Goal: Check status: Check status

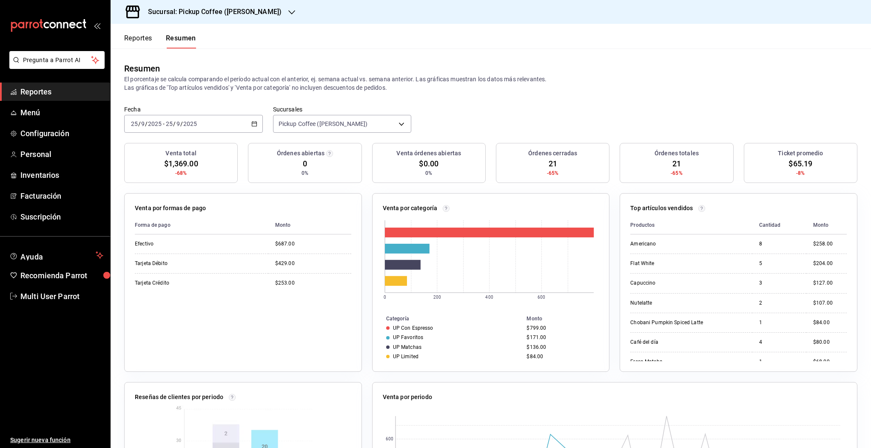
click at [224, 16] on h3 "Sucursal: Pickup Coffee ([PERSON_NAME])" at bounding box center [211, 12] width 140 height 10
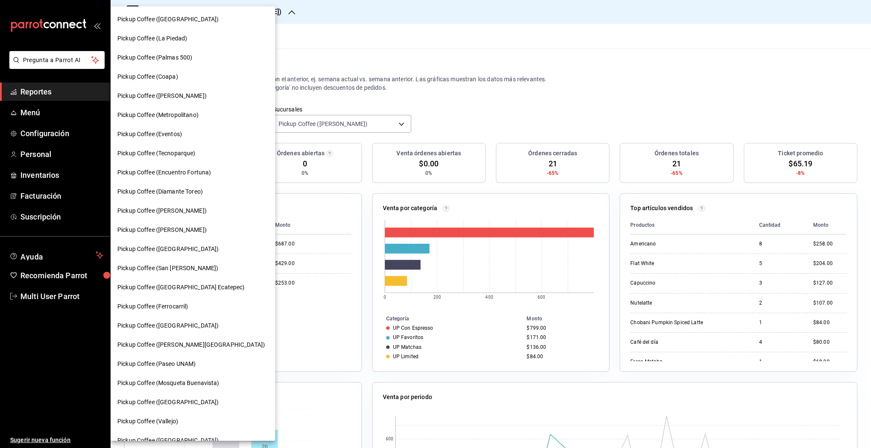
click at [166, 308] on span "Pickup Coffee (Ferrocarril)" at bounding box center [152, 306] width 71 height 9
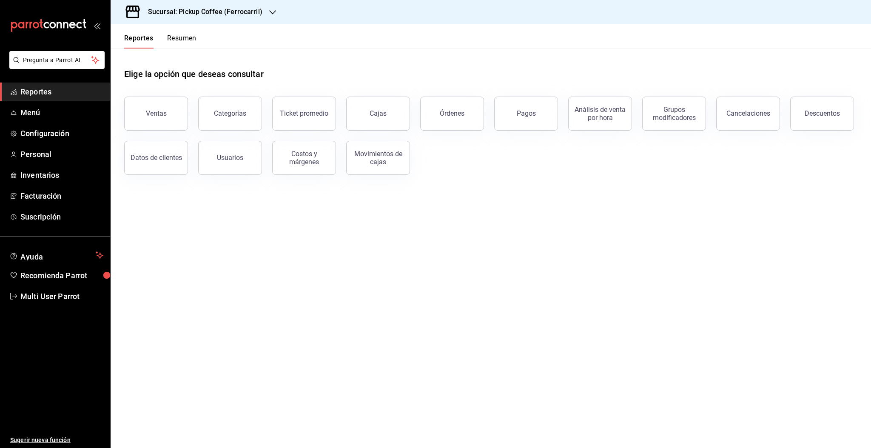
click at [186, 38] on button "Resumen" at bounding box center [181, 41] width 29 height 14
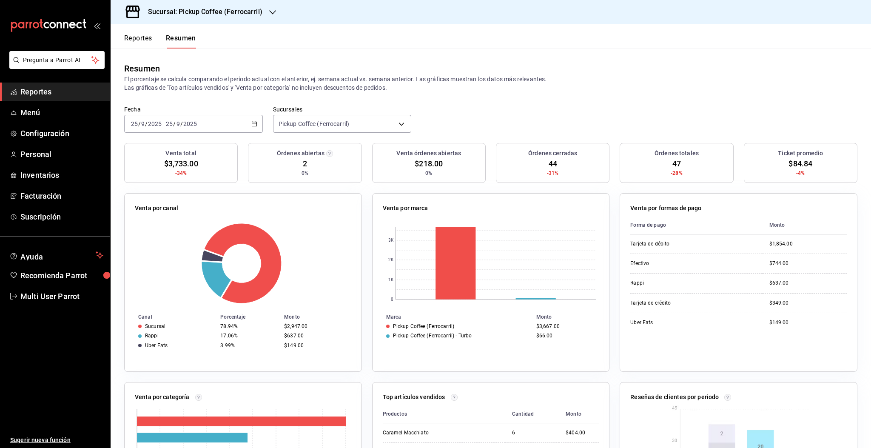
click at [189, 127] on div "2025-09-25 25 / 9 / 2025 - 2025-09-25 25 / 9 / 2025" at bounding box center [193, 124] width 139 height 18
click at [144, 247] on span "Rango de fechas" at bounding box center [164, 245] width 66 height 9
click at [599, 66] on div "Resumen" at bounding box center [491, 68] width 734 height 13
click at [205, 126] on div "2025-09-25 25 / 9 / 2025 - 2025-09-25 25 / 9 / 2025" at bounding box center [193, 124] width 139 height 18
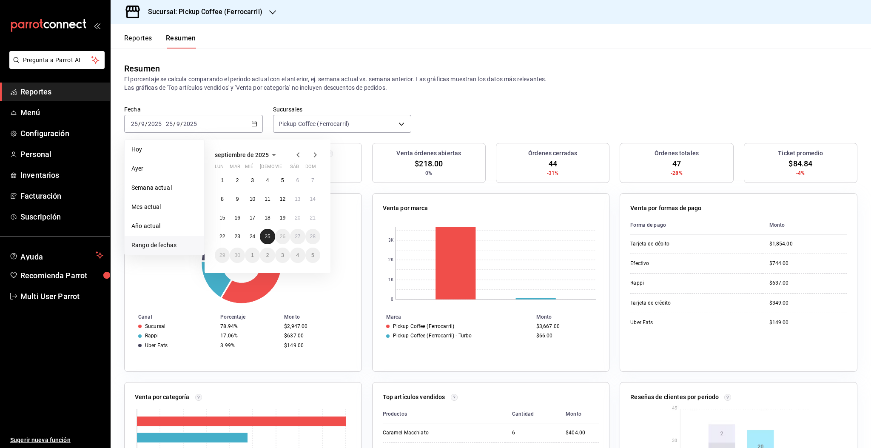
click at [267, 239] on button "25" at bounding box center [267, 236] width 15 height 15
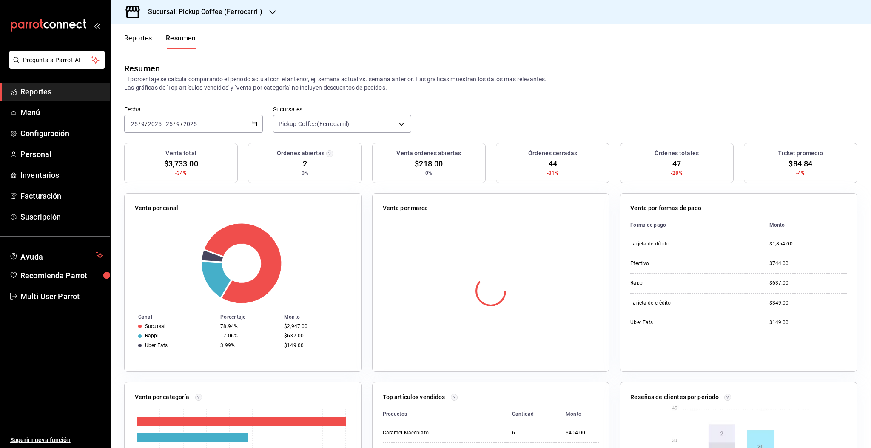
click at [234, 128] on div "2025-09-25 25 / 9 / 2025 - 2025-09-25 25 / 9 / 2025" at bounding box center [193, 124] width 139 height 18
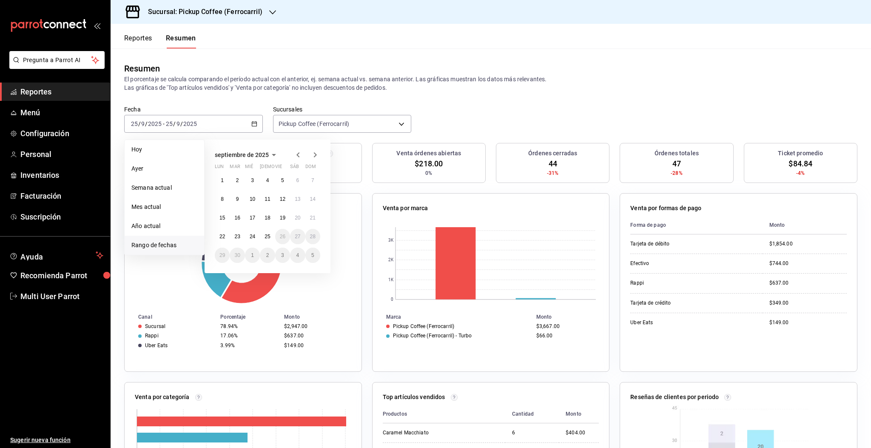
click at [571, 111] on div "Fecha 2025-09-25 25 / 9 / 2025 - 2025-09-25 25 / 9 / 2025 Hoy Ayer Semana actua…" at bounding box center [491, 124] width 761 height 37
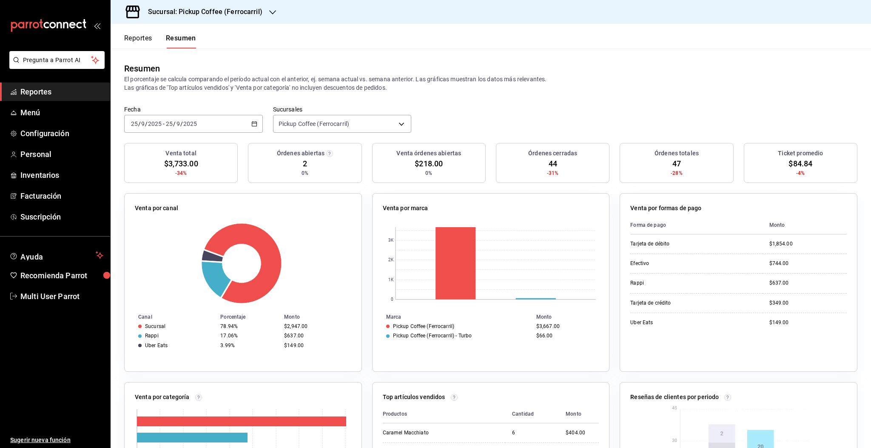
click at [540, 85] on p "El porcentaje se calcula comparando el período actual con el anterior, ej. sema…" at bounding box center [491, 83] width 734 height 17
click at [209, 124] on div "2025-09-25 25 / 9 / 2025 - 2025-09-25 25 / 9 / 2025" at bounding box center [193, 124] width 139 height 18
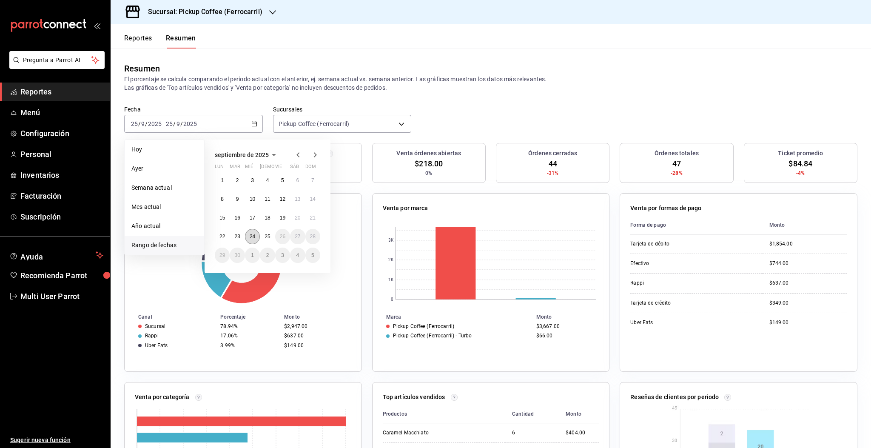
click at [253, 240] on button "24" at bounding box center [252, 236] width 15 height 15
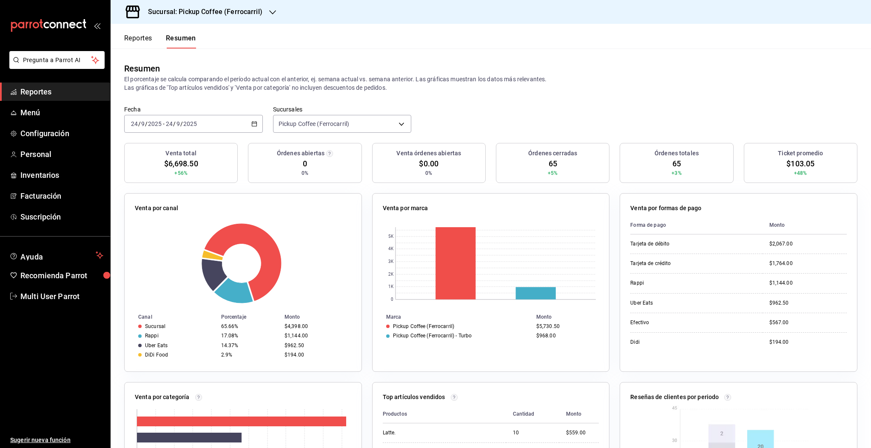
click at [198, 127] on div "2025-09-24 24 / 9 / 2025 - 2025-09-24 24 / 9 / 2025" at bounding box center [193, 124] width 139 height 18
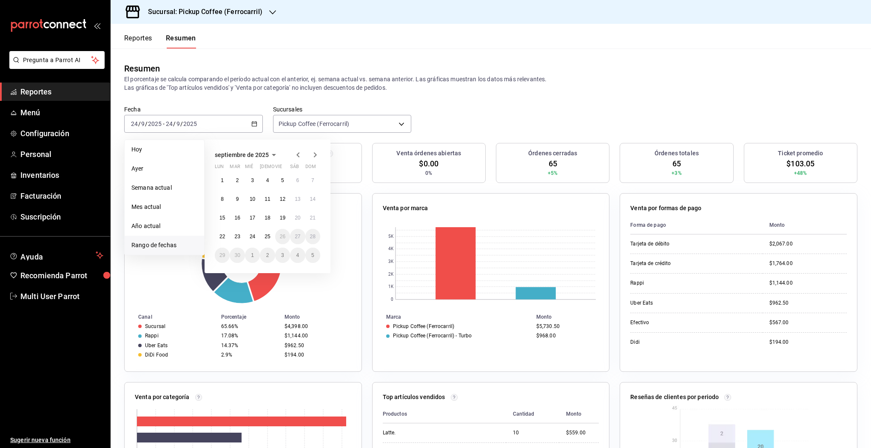
click at [522, 106] on div "Fecha 2025-09-24 24 / 9 / 2025 - 2025-09-24 24 / 9 / 2025 Hoy Ayer Semana actua…" at bounding box center [491, 124] width 761 height 37
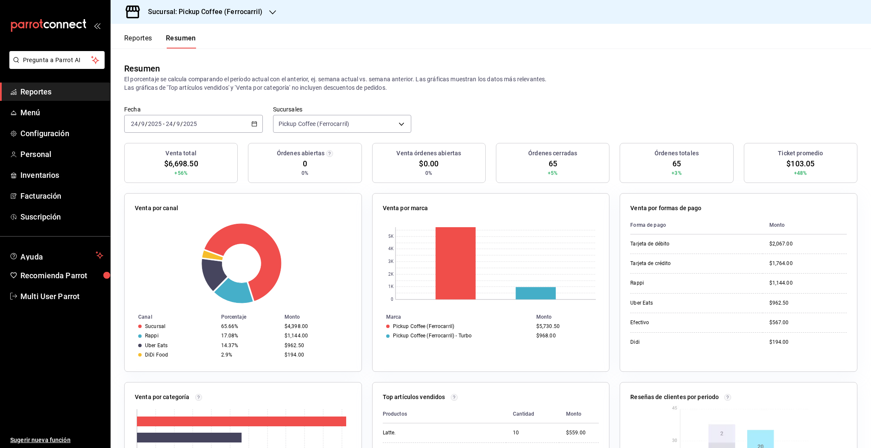
click at [630, 74] on div "Resumen" at bounding box center [491, 68] width 734 height 13
